Goal: Find specific page/section: Find specific page/section

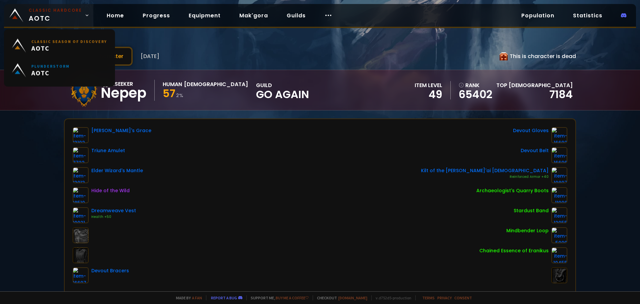
click at [55, 23] on span "Classic Hardcore AOTC" at bounding box center [55, 15] width 53 height 16
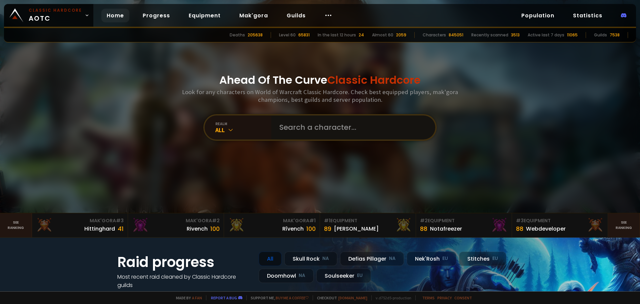
click at [360, 133] on input "text" at bounding box center [351, 127] width 152 height 24
type input "magapotabia"
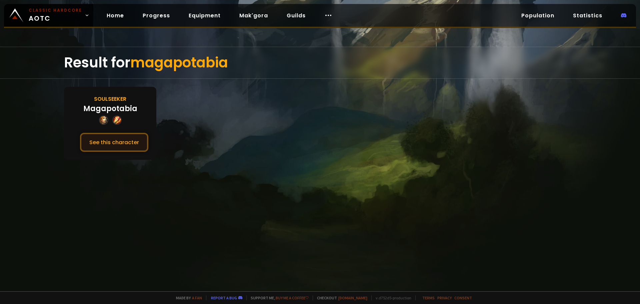
click at [115, 148] on button "See this character" at bounding box center [114, 142] width 68 height 19
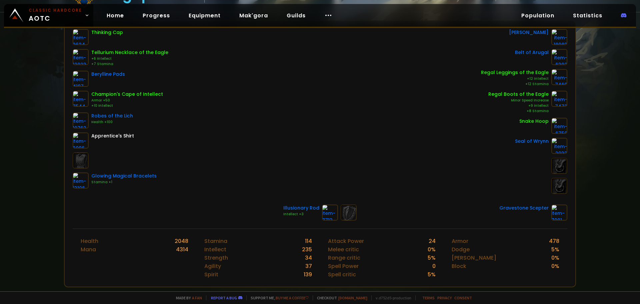
scroll to position [133, 0]
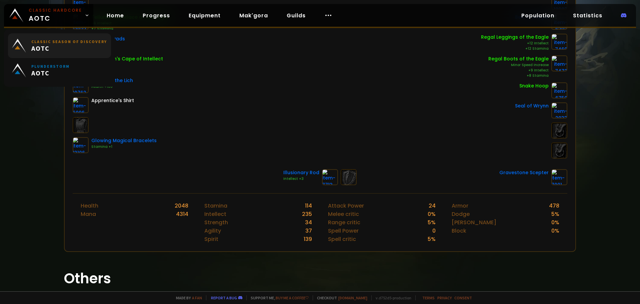
click at [38, 46] on span "AOTC" at bounding box center [69, 48] width 76 height 8
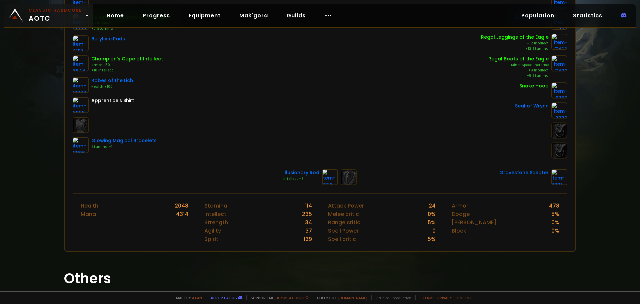
click at [24, 8] on link "Classic Hardcore AOTC" at bounding box center [48, 15] width 89 height 23
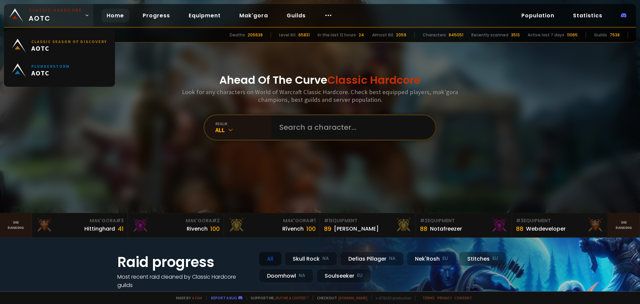
click at [24, 8] on link "Classic Hardcore AOTC" at bounding box center [48, 15] width 89 height 23
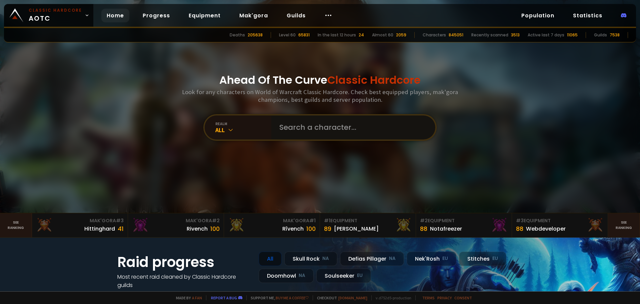
click at [325, 134] on input "text" at bounding box center [351, 127] width 152 height 24
type input "grilletes"
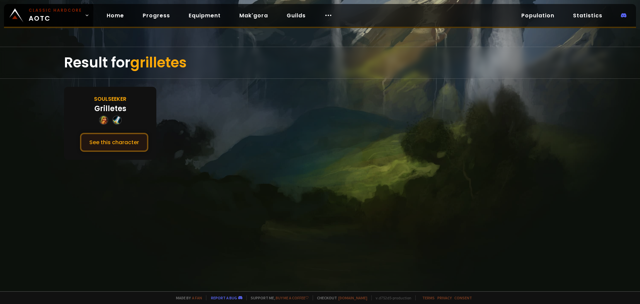
click at [129, 140] on button "See this character" at bounding box center [114, 142] width 68 height 19
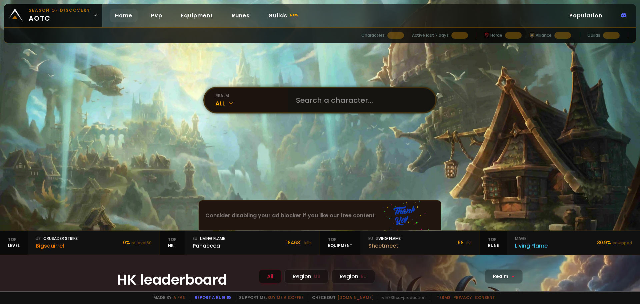
click at [369, 106] on input "text" at bounding box center [359, 100] width 135 height 24
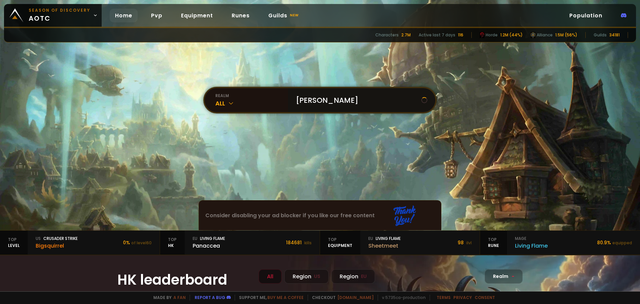
type input "kurushime"
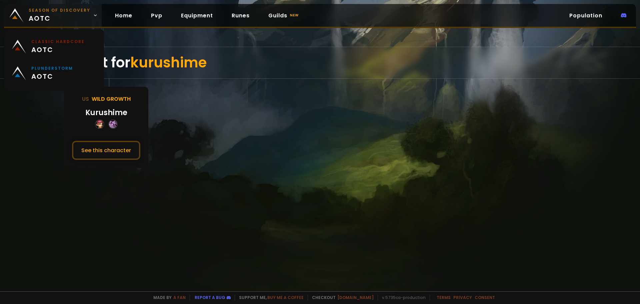
click at [74, 19] on span "Season of Discovery aotc" at bounding box center [60, 15] width 62 height 16
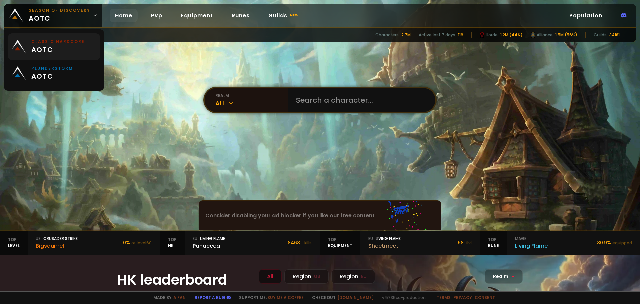
click at [66, 38] on link "Classic Hardcore aotc" at bounding box center [54, 46] width 92 height 27
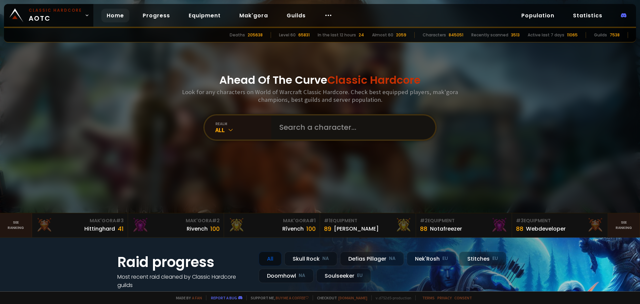
click at [365, 138] on input "text" at bounding box center [351, 127] width 152 height 24
type input "kurushime"
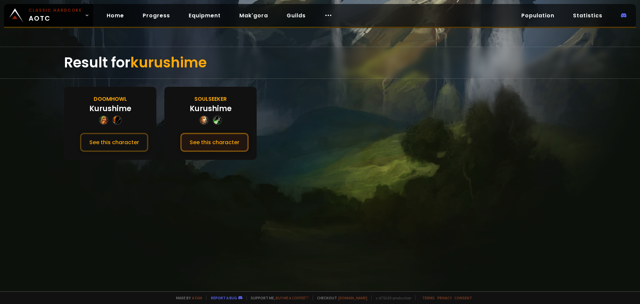
click at [229, 144] on button "See this character" at bounding box center [214, 142] width 68 height 19
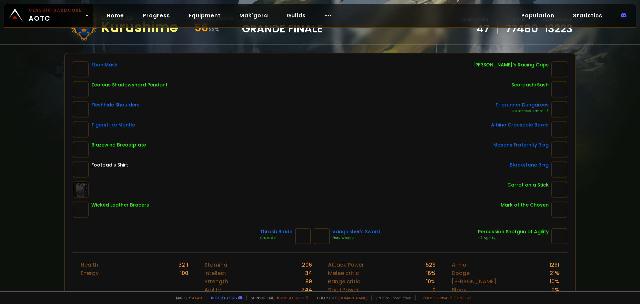
scroll to position [67, 0]
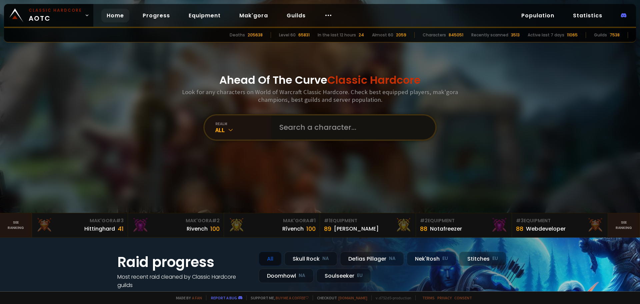
click at [281, 122] on input "text" at bounding box center [351, 127] width 152 height 24
click at [87, 230] on div "Hittinghard" at bounding box center [99, 228] width 31 height 8
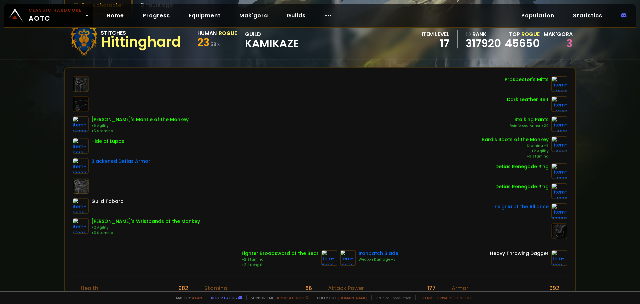
scroll to position [100, 0]
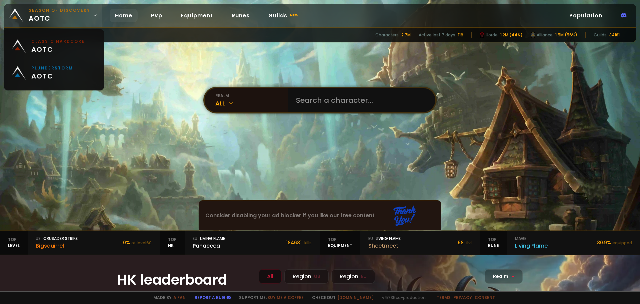
click at [62, 8] on small "Season of Discovery" at bounding box center [60, 10] width 62 height 6
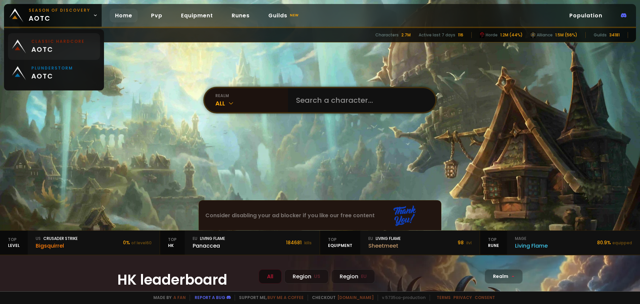
click at [65, 44] on small "Classic Hardcore" at bounding box center [57, 42] width 53 height 6
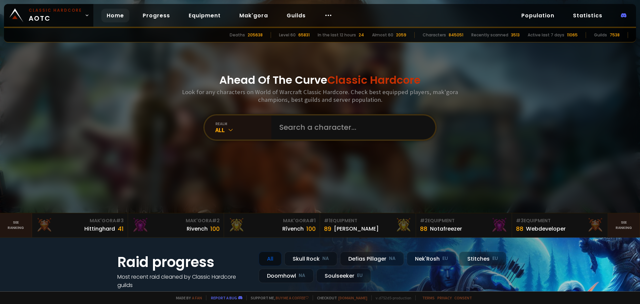
click at [372, 143] on div "Ahead Of The Curve Classic Hardcore Look for any characters on World of Warcraf…" at bounding box center [319, 106] width 401 height 213
click at [367, 135] on input "text" at bounding box center [351, 127] width 152 height 24
click at [289, 122] on input "text" at bounding box center [351, 127] width 152 height 24
type input "bigpollo"
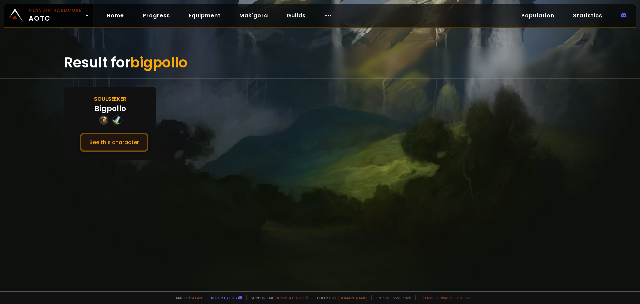
click at [123, 140] on button "See this character" at bounding box center [114, 142] width 68 height 19
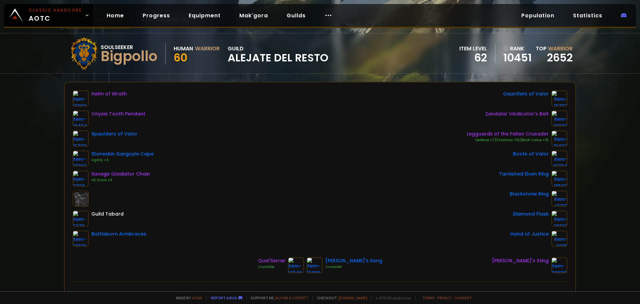
scroll to position [33, 0]
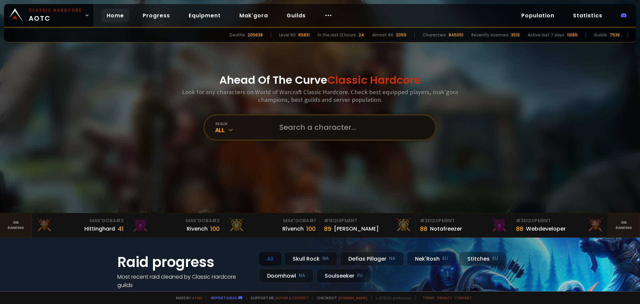
click at [300, 135] on input "text" at bounding box center [351, 127] width 152 height 24
